Goal: Task Accomplishment & Management: Manage account settings

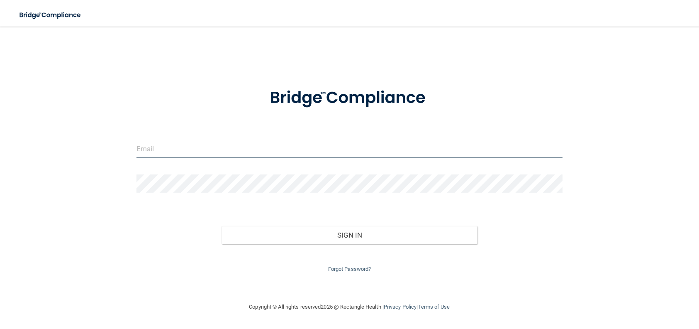
click at [157, 151] on input "email" at bounding box center [349, 148] width 426 height 19
type input "[EMAIL_ADDRESS][DOMAIN_NAME]"
click at [142, 145] on input "email" at bounding box center [349, 148] width 426 height 19
type input "[EMAIL_ADDRESS][DOMAIN_NAME]"
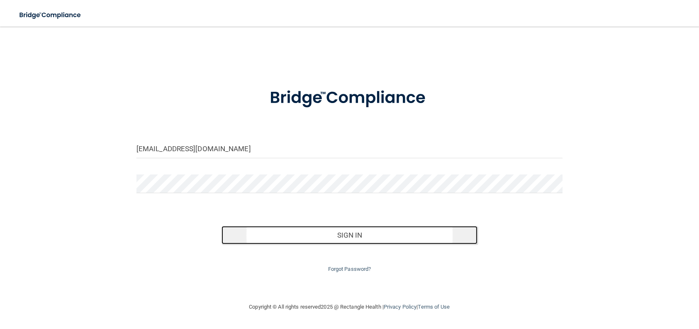
click at [314, 235] on button "Sign In" at bounding box center [350, 235] width 256 height 18
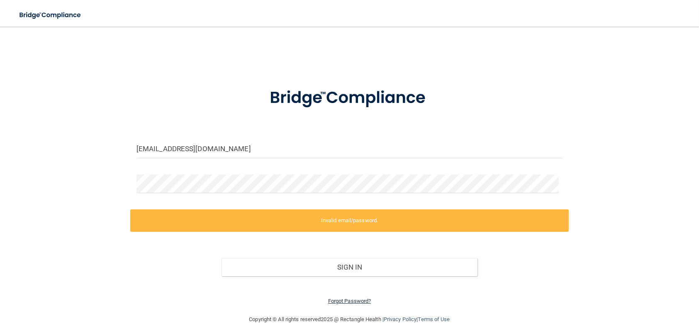
click at [334, 297] on link "Forgot Password?" at bounding box center [349, 300] width 43 height 6
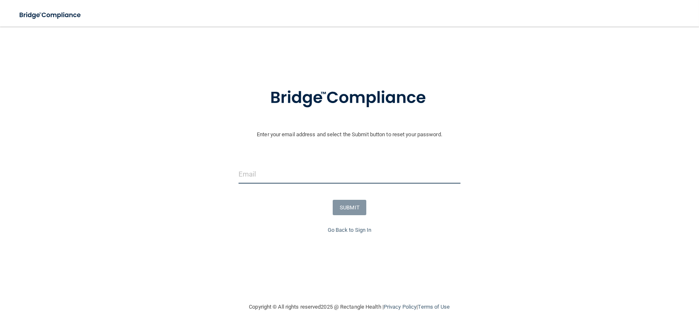
click at [294, 177] on input "email" at bounding box center [350, 174] width 222 height 19
type input "[EMAIL_ADDRESS][DOMAIN_NAME]"
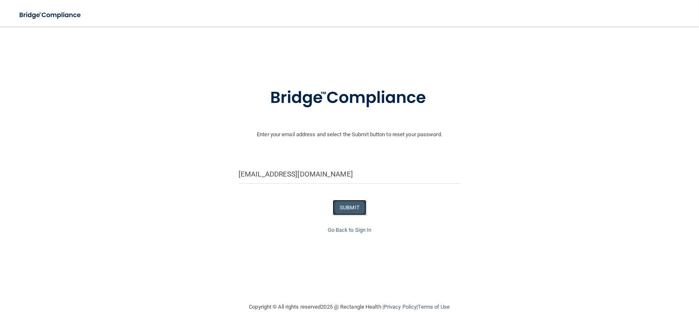
click at [351, 209] on button "SUBMIT" at bounding box center [350, 207] width 34 height 15
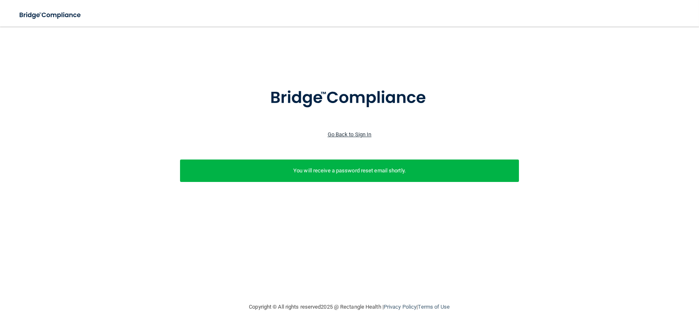
click at [367, 134] on link "Go Back to Sign In" at bounding box center [350, 134] width 44 height 6
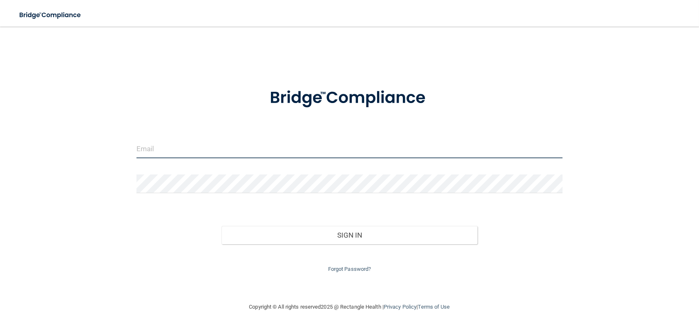
click at [178, 148] on input "email" at bounding box center [349, 148] width 426 height 19
type input "[EMAIL_ADDRESS][DOMAIN_NAME]"
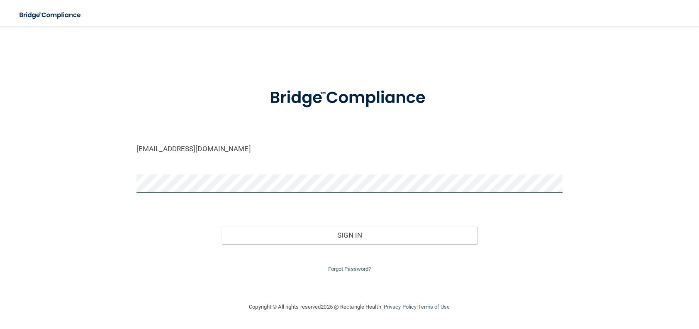
click at [222, 226] on button "Sign In" at bounding box center [350, 235] width 256 height 18
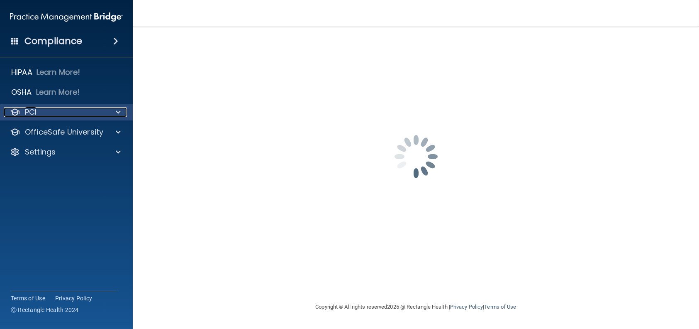
click at [116, 110] on span at bounding box center [118, 112] width 5 height 10
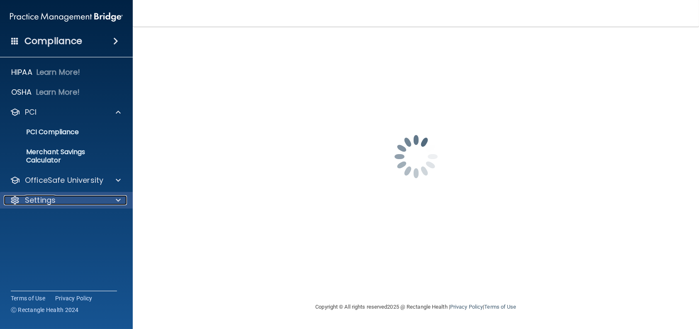
click at [119, 201] on span at bounding box center [118, 200] width 5 height 10
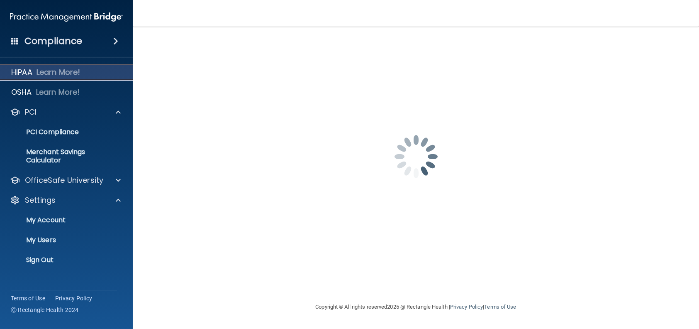
click at [20, 71] on p "HIPAA" at bounding box center [21, 72] width 21 height 10
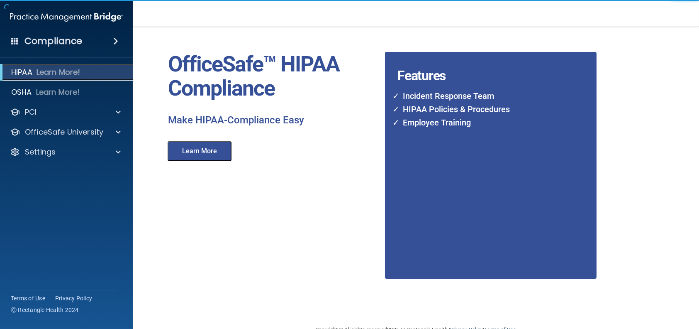
scroll to position [41, 0]
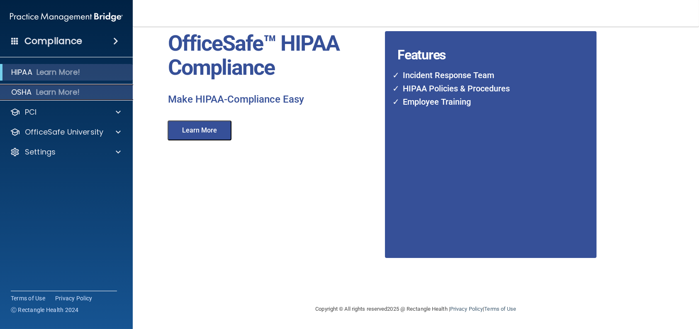
click at [27, 92] on p "OSHA" at bounding box center [21, 92] width 21 height 10
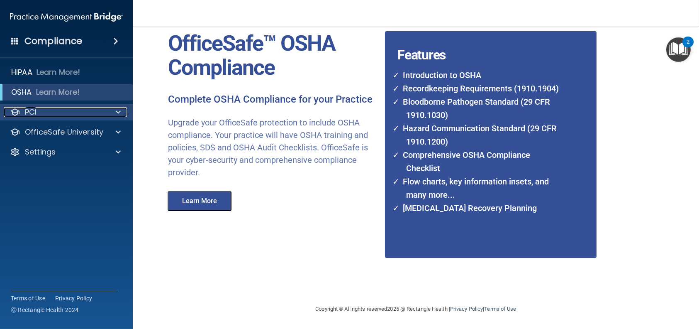
click at [75, 112] on div "PCI" at bounding box center [55, 112] width 103 height 10
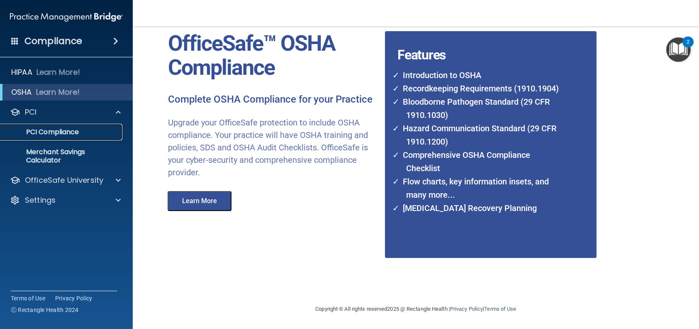
click at [62, 131] on p "PCI Compliance" at bounding box center [61, 132] width 113 height 8
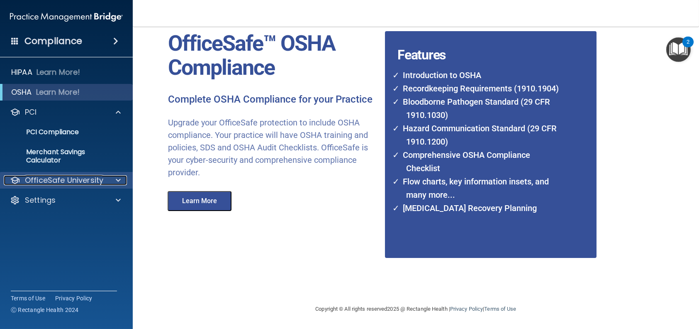
click at [58, 181] on p "OfficeSafe University" at bounding box center [64, 180] width 78 height 10
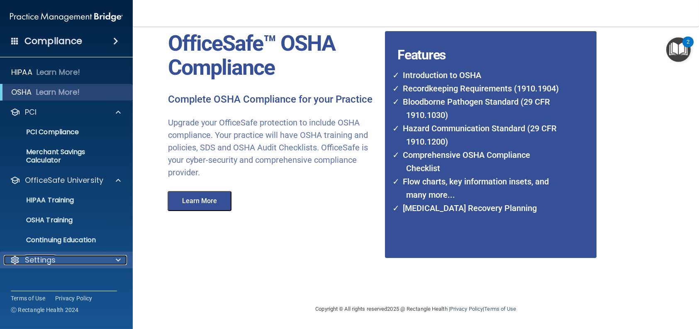
click at [116, 261] on span at bounding box center [118, 260] width 5 height 10
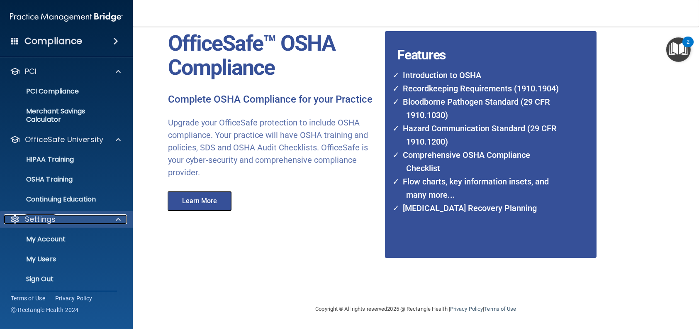
scroll to position [44, 0]
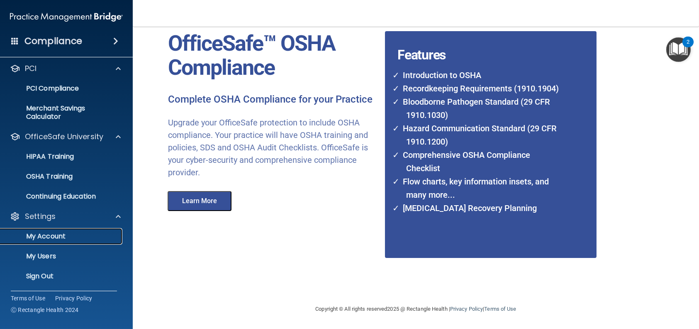
click at [47, 234] on p "My Account" at bounding box center [61, 236] width 113 height 8
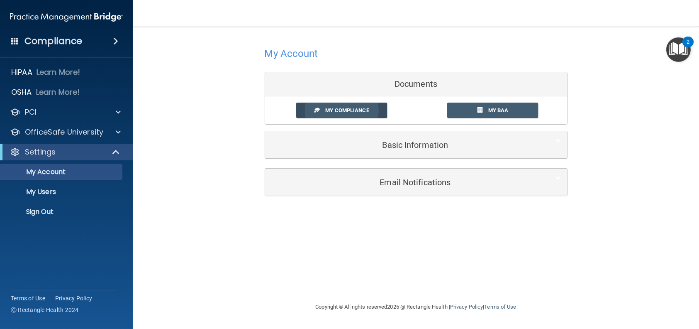
click at [331, 105] on link "My Compliance" at bounding box center [341, 109] width 91 height 15
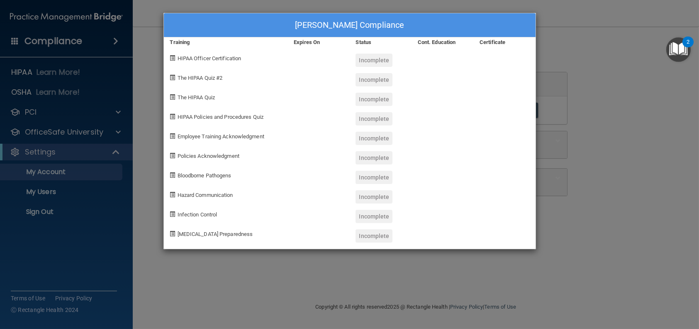
click at [560, 47] on div "Angie Hodge's Compliance Training Expires On Status Cont. Education Certificate…" at bounding box center [349, 164] width 699 height 329
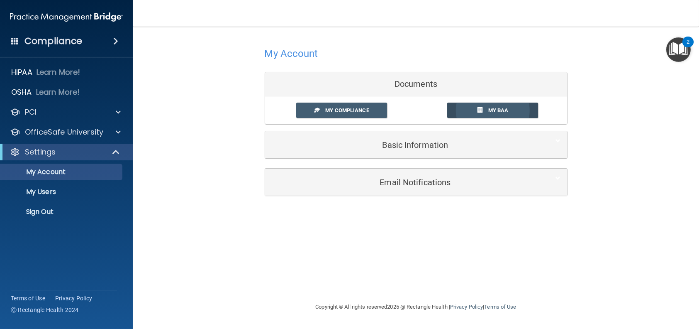
click at [484, 105] on link "My BAA" at bounding box center [492, 109] width 91 height 15
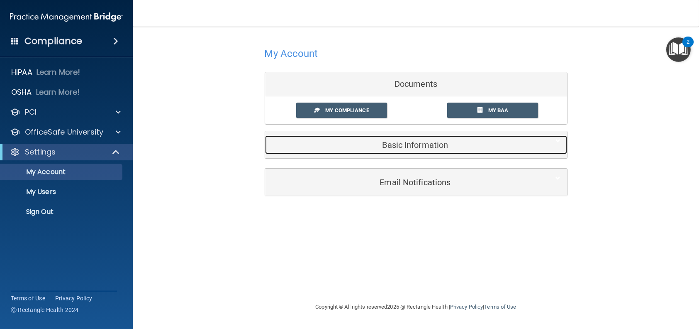
click at [412, 146] on h5 "Basic Information" at bounding box center [403, 144] width 264 height 9
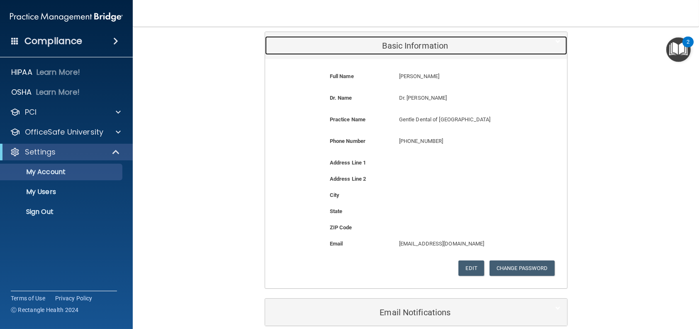
scroll to position [138, 0]
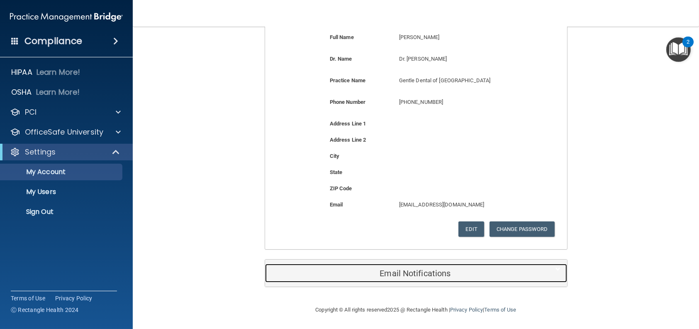
click at [406, 271] on h5 "Email Notifications" at bounding box center [403, 272] width 264 height 9
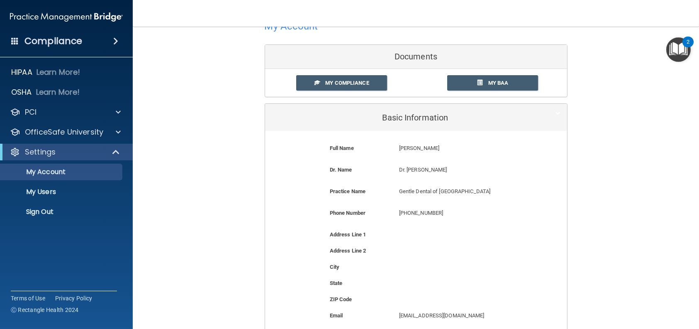
scroll to position [0, 0]
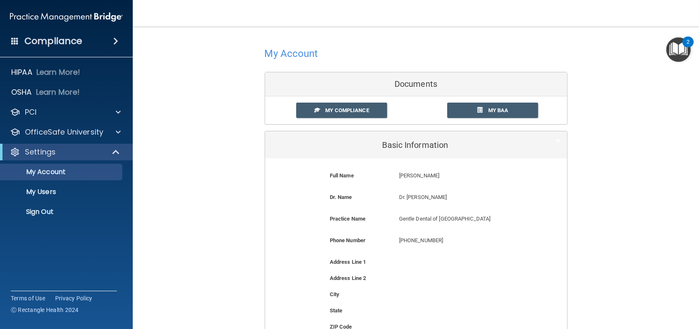
click at [677, 46] on img "Open Resource Center, 2 new notifications" at bounding box center [678, 49] width 24 height 24
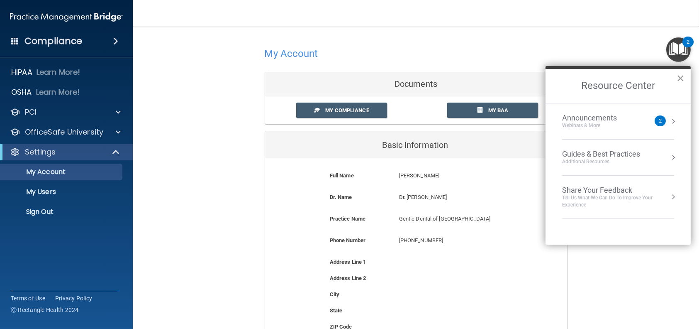
click at [681, 77] on button "×" at bounding box center [681, 77] width 8 height 13
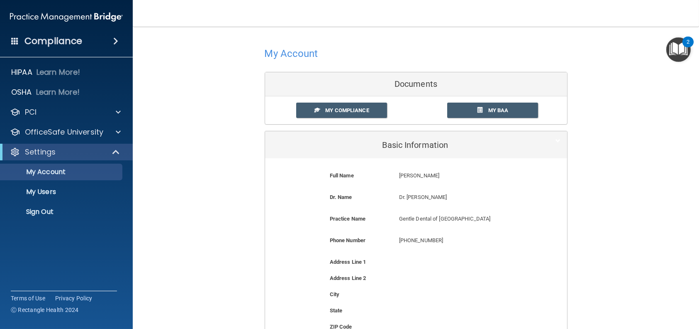
click at [63, 39] on h4 "Compliance" at bounding box center [53, 41] width 58 height 12
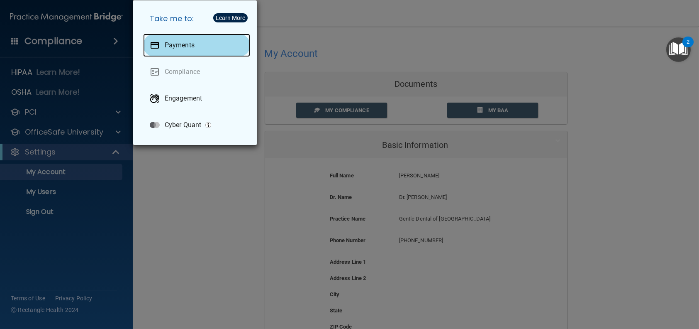
click at [194, 43] on p "Payments" at bounding box center [180, 45] width 30 height 8
click at [65, 221] on div "Take me to: Payments Compliance Engagement Cyber Quant" at bounding box center [349, 164] width 699 height 329
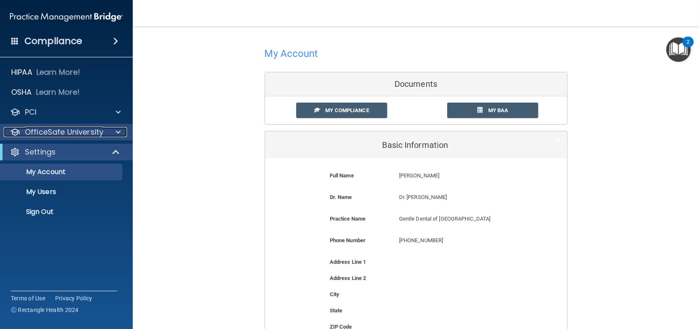
click at [121, 129] on div at bounding box center [117, 132] width 21 height 10
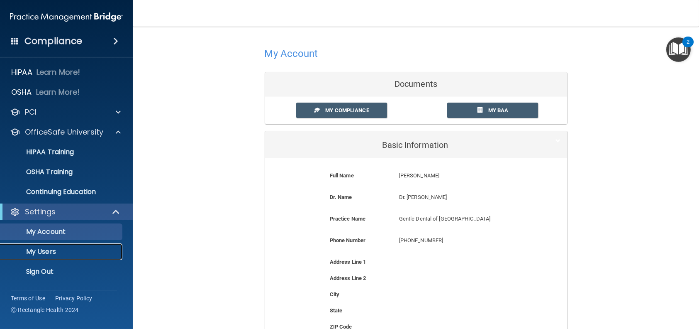
click at [48, 252] on p "My Users" at bounding box center [61, 251] width 113 height 8
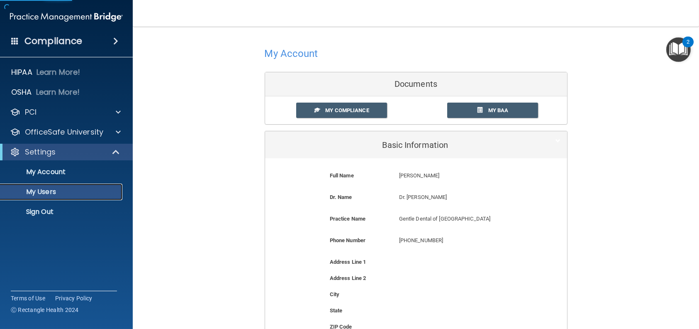
select select "20"
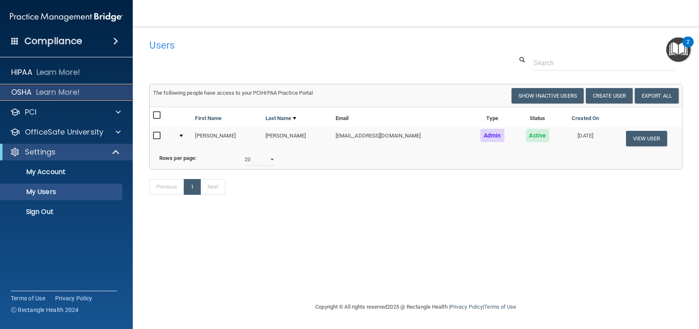
click at [33, 89] on div "OSHA Learn More!" at bounding box center [67, 92] width 146 height 17
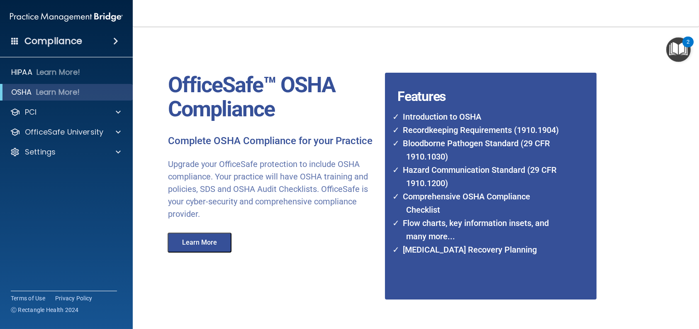
click at [57, 41] on h4 "Compliance" at bounding box center [53, 41] width 58 height 12
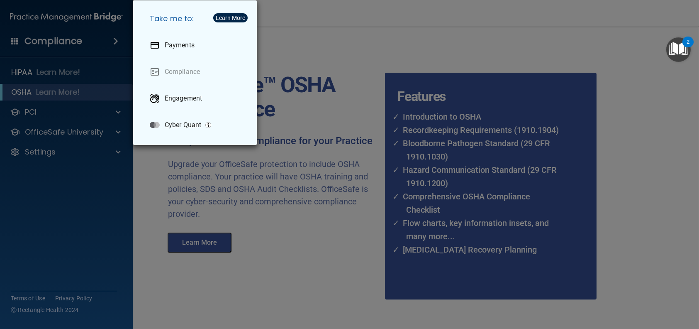
click at [241, 16] on div "Learn More" at bounding box center [230, 18] width 29 height 6
